Goal: Information Seeking & Learning: Learn about a topic

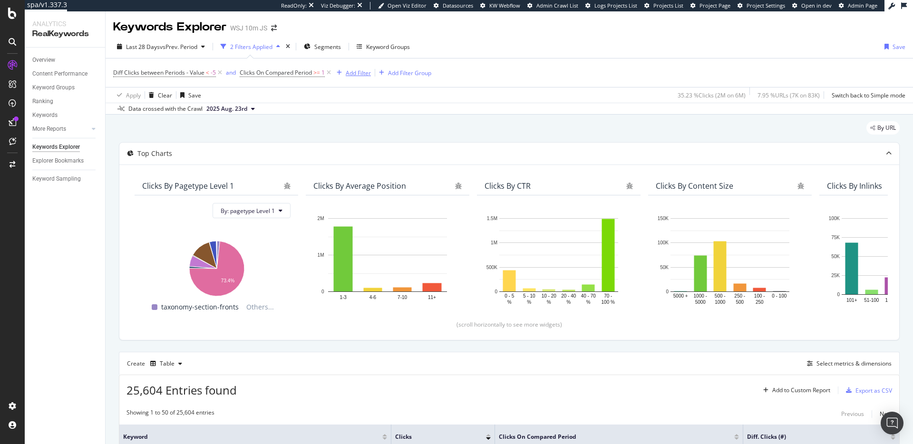
drag, startPoint x: 219, startPoint y: 72, endPoint x: 226, endPoint y: 75, distance: 8.0
click at [220, 72] on icon at bounding box center [220, 73] width 8 height 10
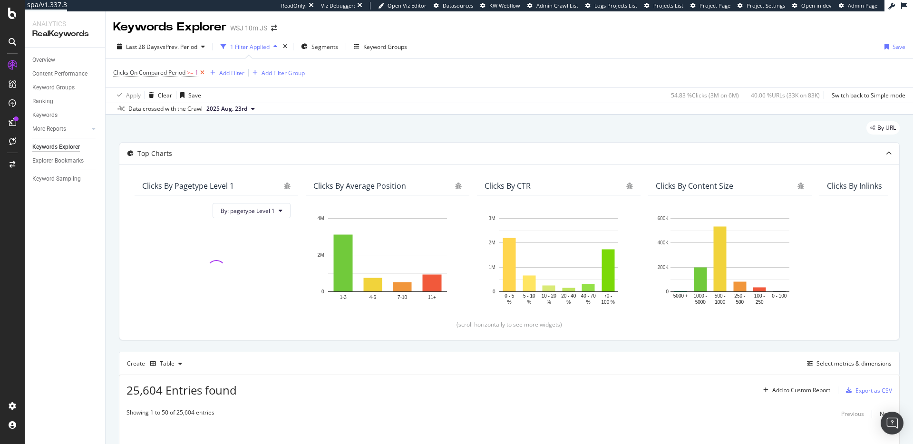
click at [202, 73] on icon at bounding box center [202, 73] width 8 height 10
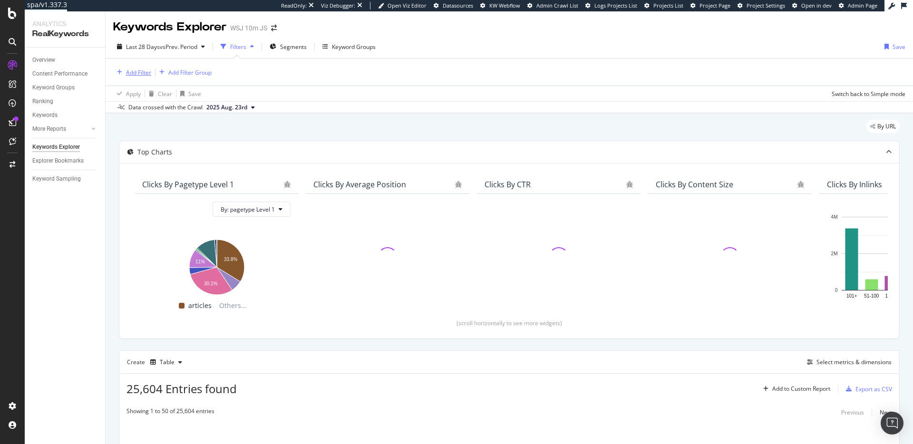
click at [140, 75] on div "Add Filter" at bounding box center [138, 72] width 25 height 8
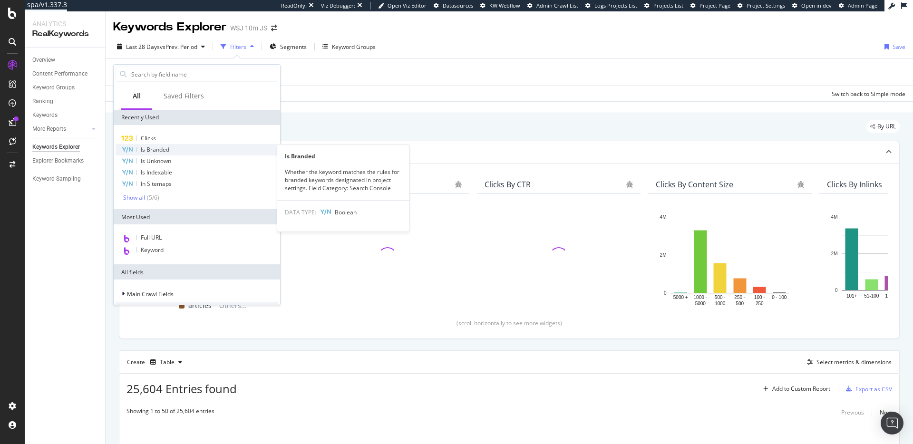
click at [165, 145] on span "Is Branded" at bounding box center [155, 149] width 29 height 8
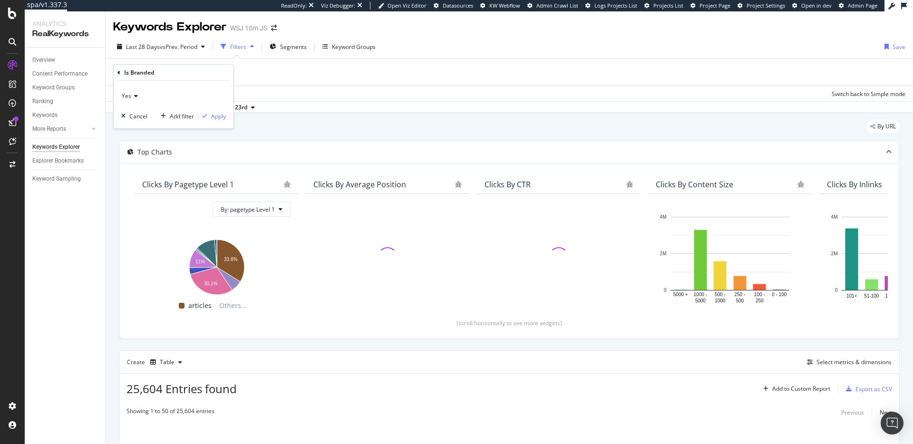
drag, startPoint x: 134, startPoint y: 94, endPoint x: 136, endPoint y: 98, distance: 5.1
click at [134, 94] on icon at bounding box center [134, 96] width 7 height 6
click at [144, 124] on div "No" at bounding box center [175, 128] width 102 height 12
click at [220, 118] on div "Apply" at bounding box center [218, 116] width 15 height 8
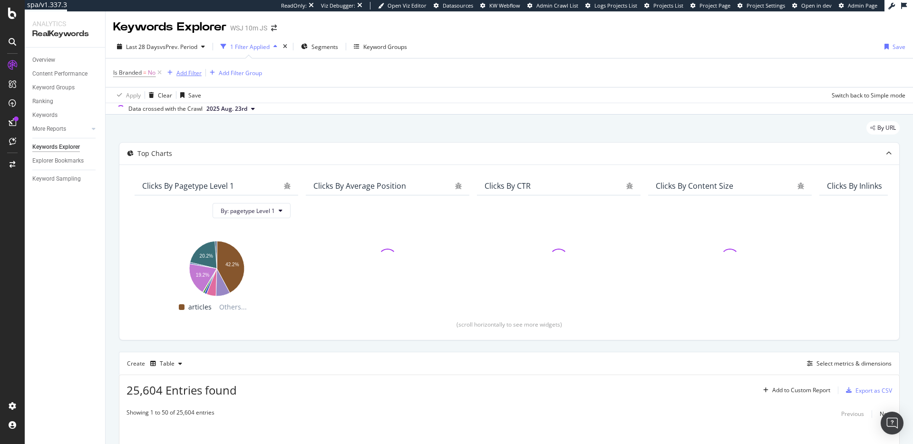
click at [186, 74] on div "Add Filter" at bounding box center [188, 73] width 25 height 8
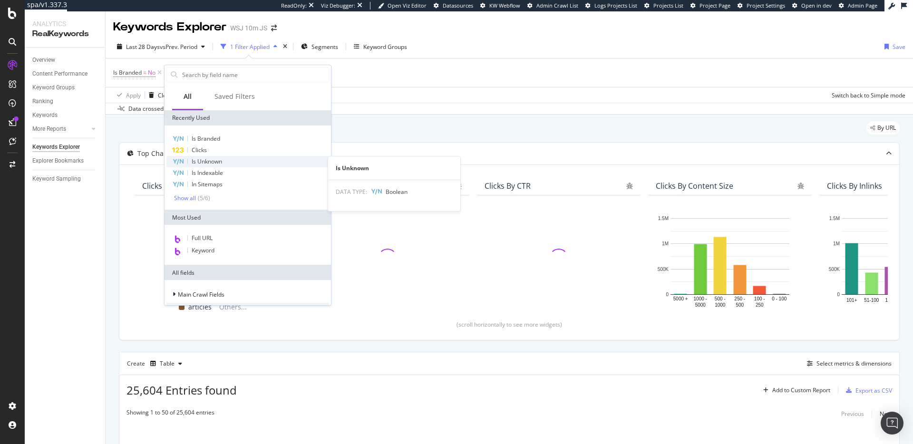
click at [218, 159] on span "Is Unknown" at bounding box center [207, 161] width 30 height 8
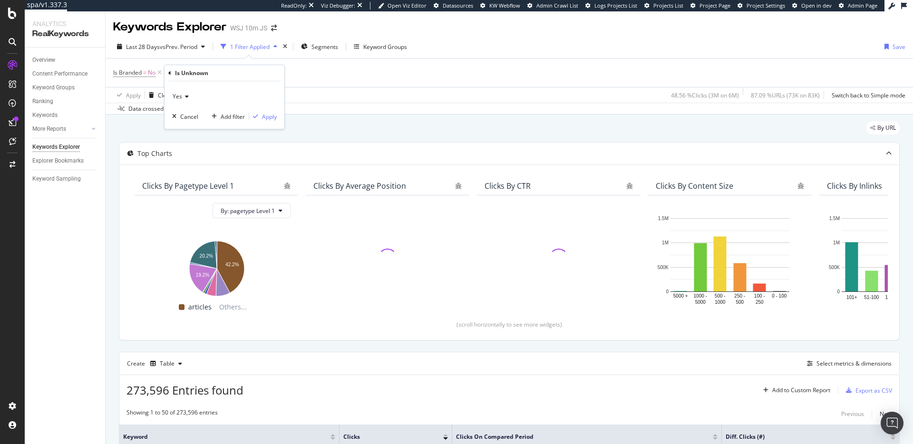
click at [185, 97] on icon at bounding box center [185, 97] width 7 height 6
click at [278, 89] on div "Yes Cancel Add filter Apply" at bounding box center [224, 105] width 120 height 48
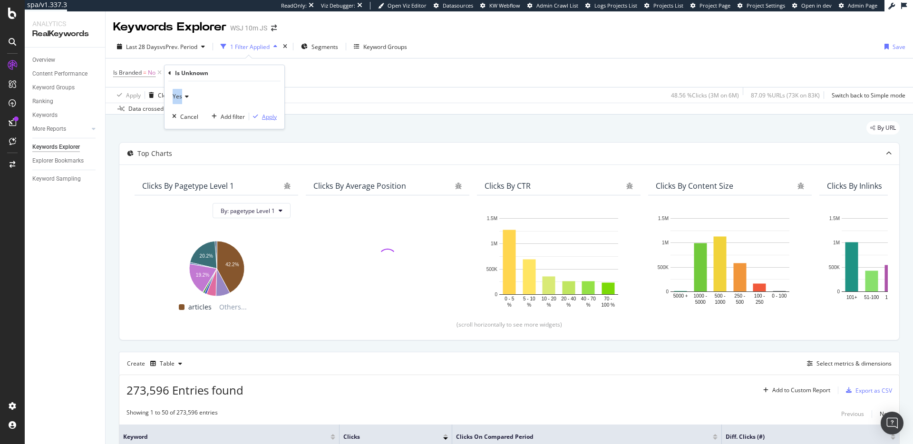
click at [276, 117] on div "Apply" at bounding box center [269, 117] width 15 height 8
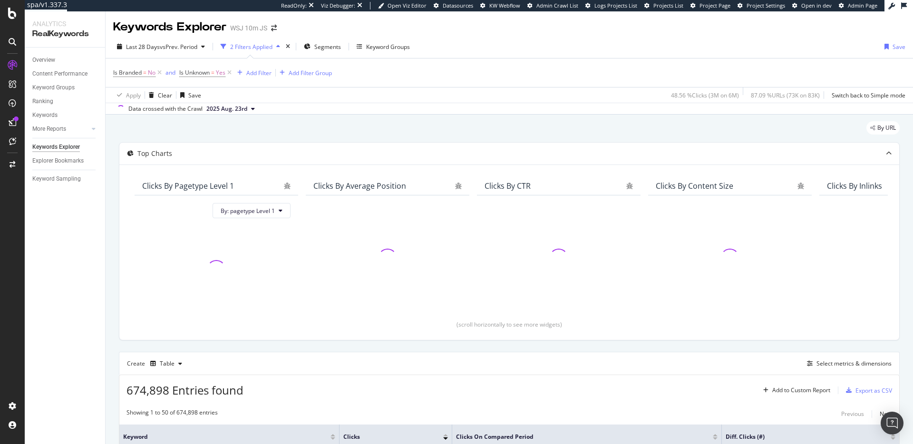
click at [380, 75] on div "Is Branded = No and Is Unknown = Yes Add Filter Add Filter Group" at bounding box center [509, 72] width 792 height 29
click at [65, 59] on link "Overview" at bounding box center [65, 60] width 66 height 10
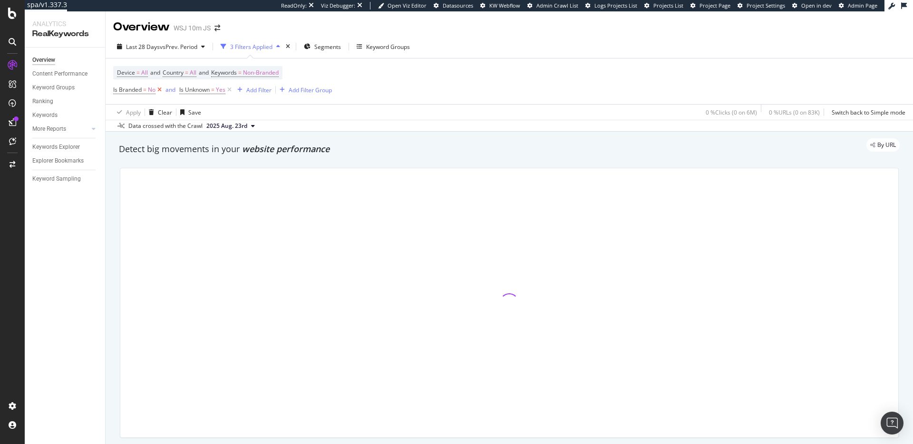
click at [156, 90] on icon at bounding box center [159, 90] width 8 height 10
click at [158, 91] on span "Yes" at bounding box center [155, 89] width 10 height 13
drag, startPoint x: 284, startPoint y: 106, endPoint x: 251, endPoint y: 102, distance: 33.0
click at [284, 106] on div "Apply Clear Save 0 % Clicks ( 0 on 6M ) 0 % URLs ( 0 on 83K ) Switch back to Si…" at bounding box center [509, 112] width 807 height 16
click at [165, 91] on icon at bounding box center [163, 90] width 8 height 10
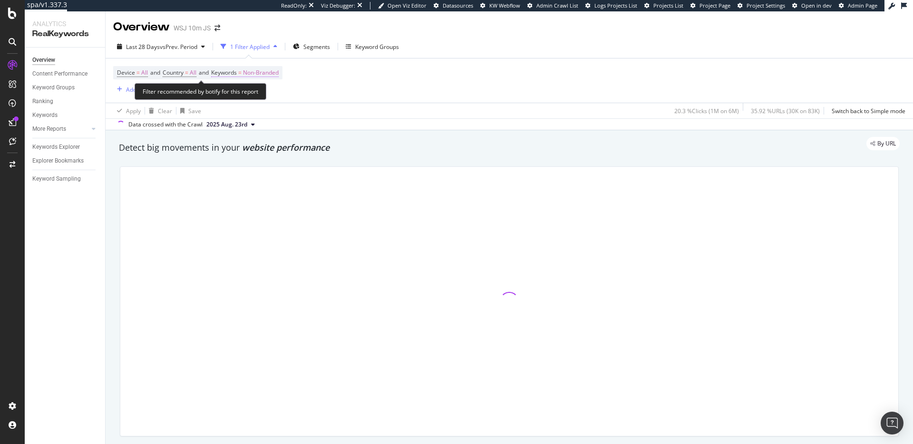
click at [259, 72] on span "Non-Branded" at bounding box center [261, 72] width 36 height 13
click at [266, 96] on div "button" at bounding box center [269, 95] width 11 height 6
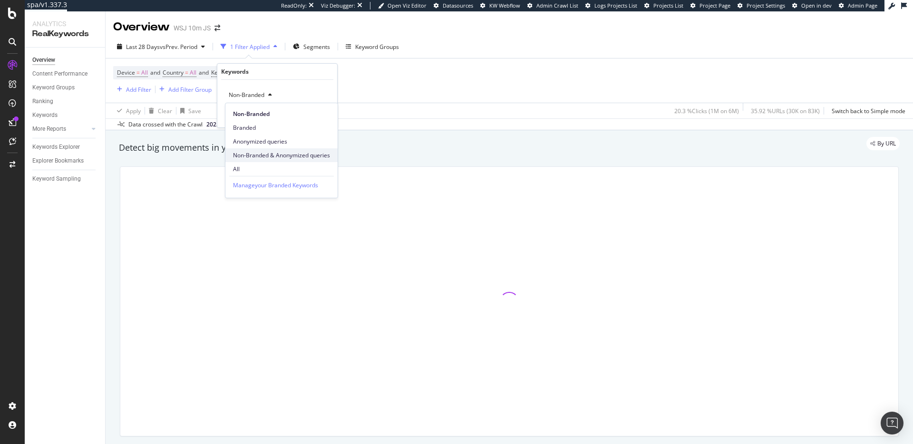
click at [281, 151] on span "Non-Branded & Anonymized queries" at bounding box center [281, 155] width 97 height 9
click at [328, 114] on div "Apply" at bounding box center [329, 115] width 15 height 8
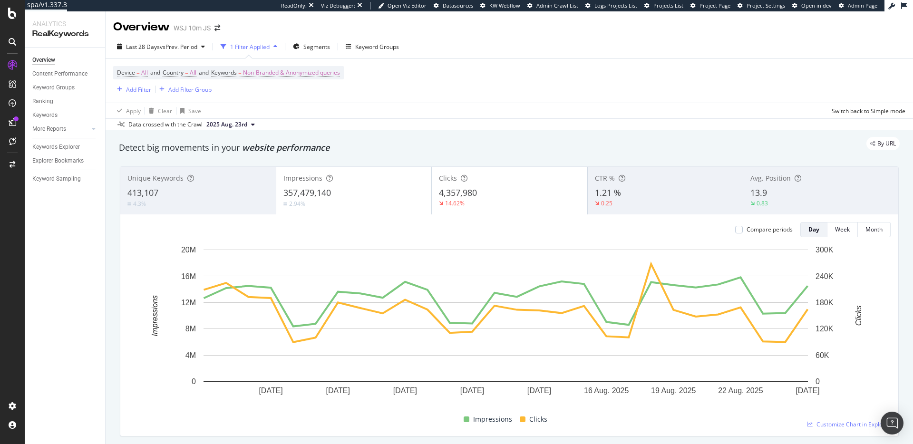
click at [484, 91] on div "Device = All and Country = All and Keywords = Non-Branded & Anonymized queries …" at bounding box center [509, 80] width 792 height 44
click at [426, 129] on div "Data crossed with the Crawl [DATE]" at bounding box center [509, 123] width 807 height 11
